Goal: Check status: Check status

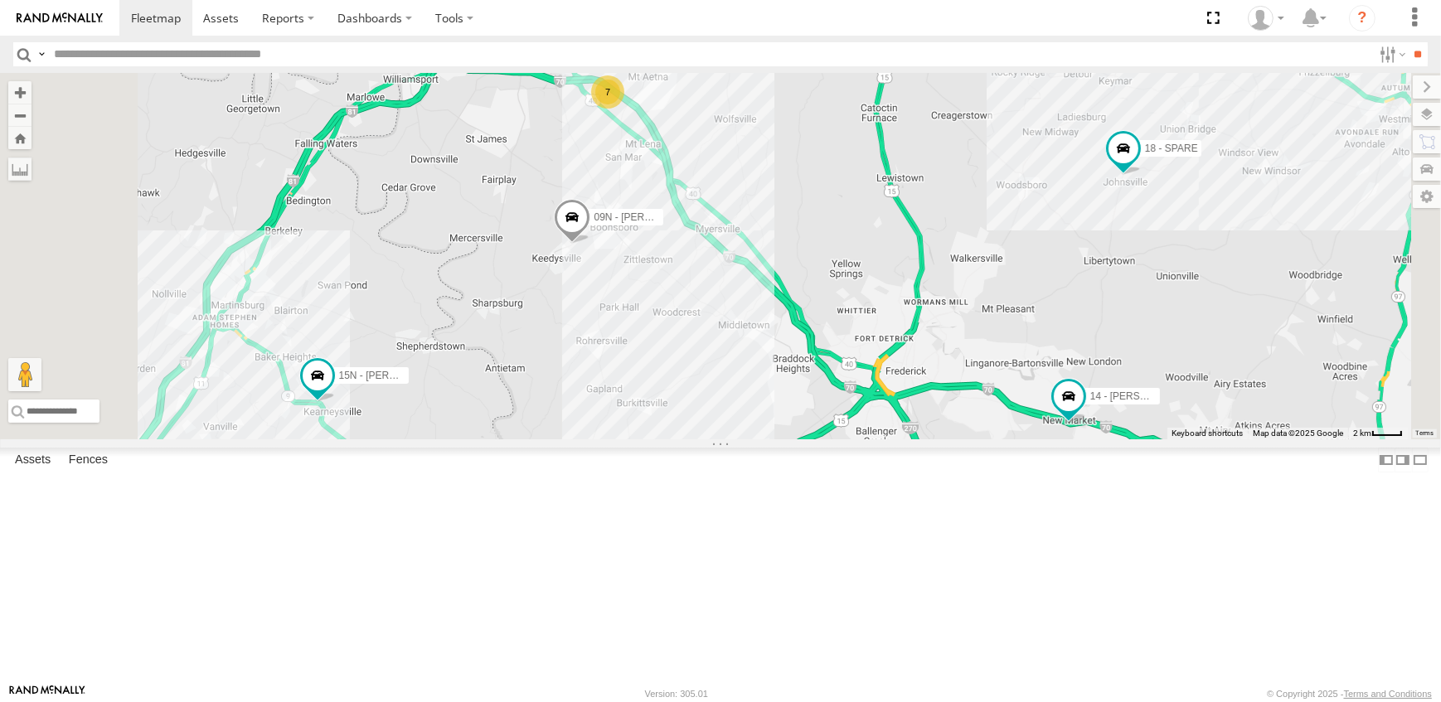
click at [0, 0] on link at bounding box center [0, 0] width 0 height 0
click at [590, 245] on span at bounding box center [572, 222] width 36 height 45
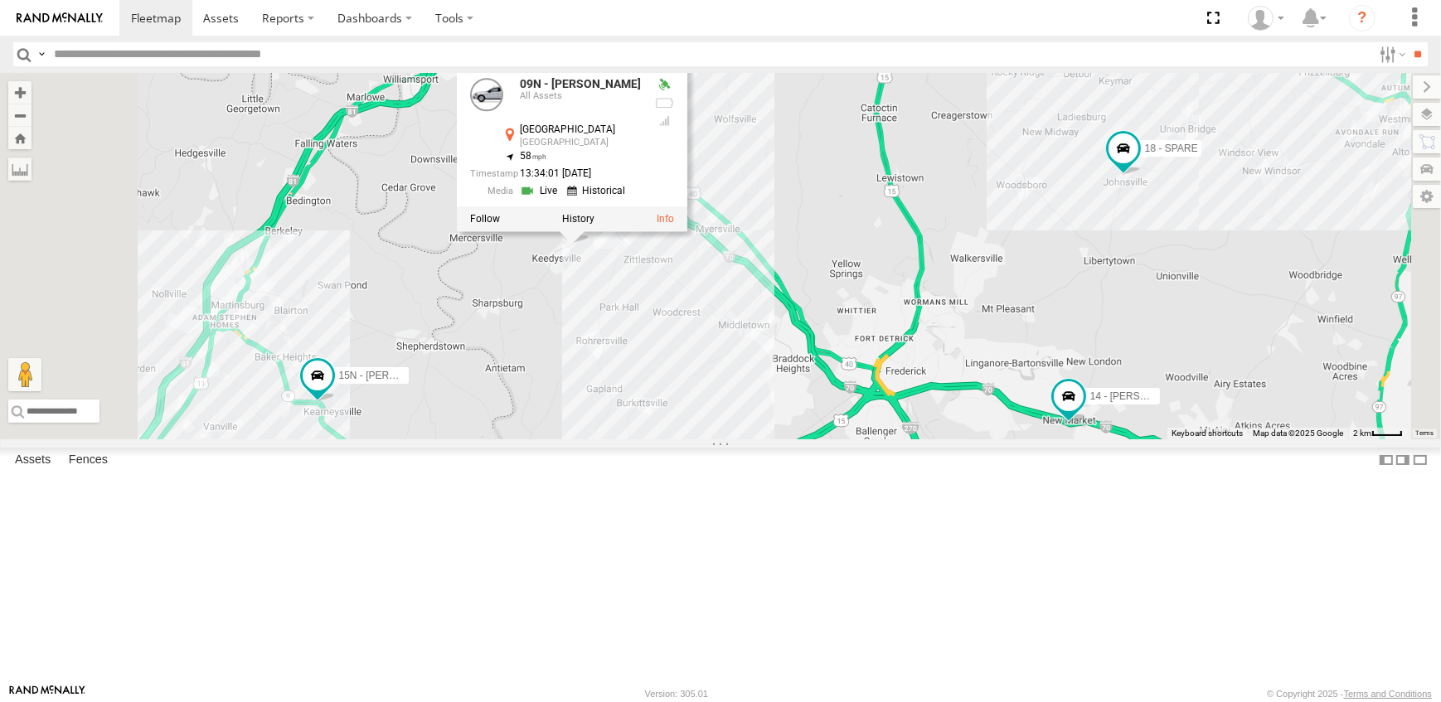
click at [981, 257] on div "7 09N - RICK 14 - JERMAINE 15N - JUSTIN 18 - SPARE 09N - RICK All Assets Shephe…" at bounding box center [720, 256] width 1441 height 366
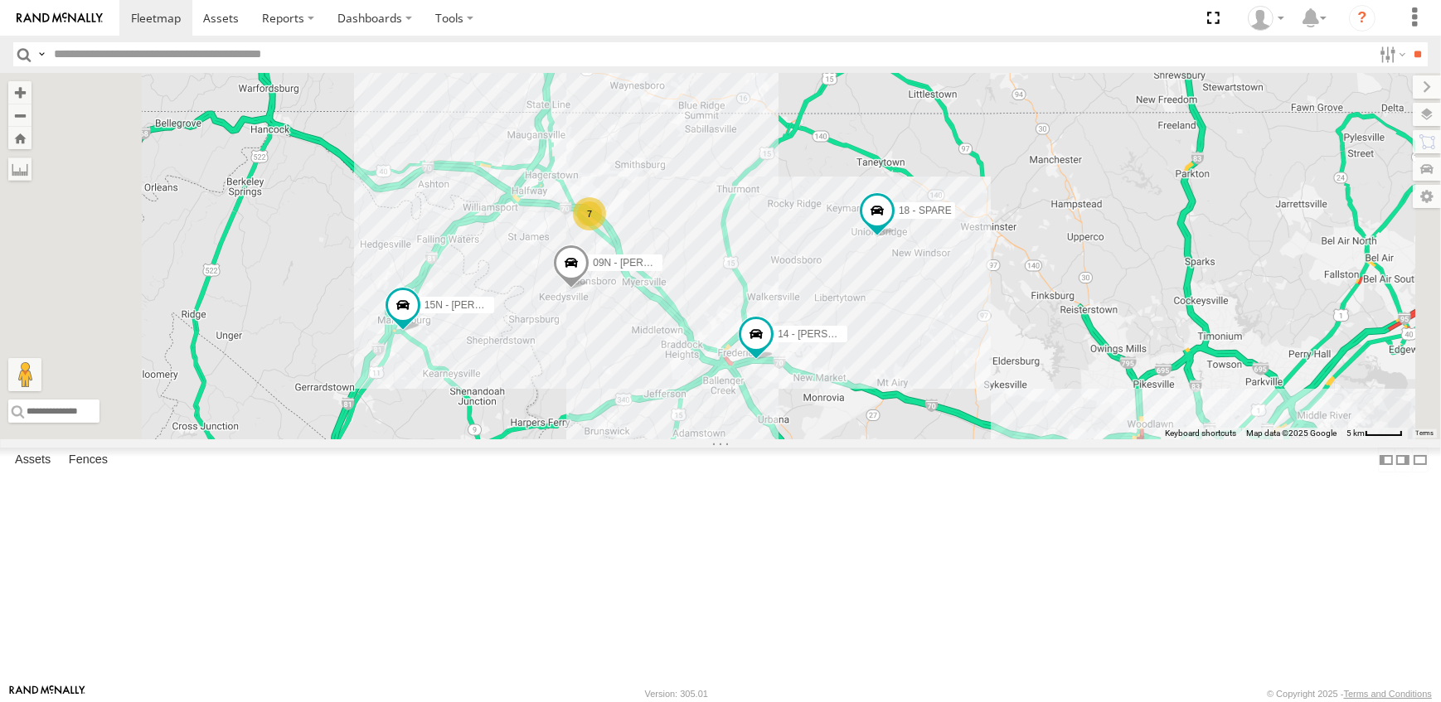
click at [0, 0] on link at bounding box center [0, 0] width 0 height 0
